Goal: Transaction & Acquisition: Purchase product/service

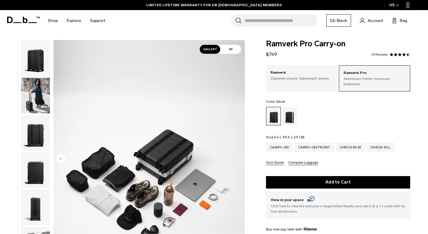
scroll to position [283, 0]
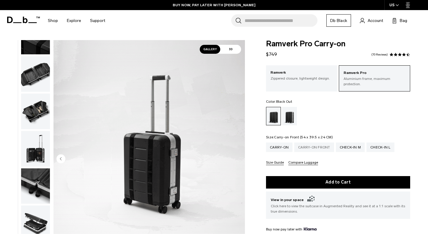
click at [312, 144] on div "Carry-on Front" at bounding box center [314, 148] width 40 height 10
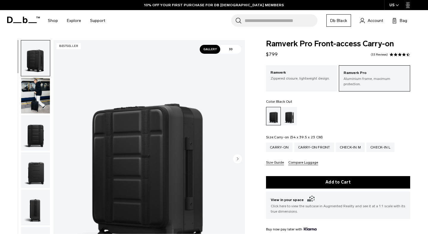
click at [281, 143] on div "Carry-on" at bounding box center [279, 148] width 26 height 10
